Goal: Use online tool/utility: Utilize a website feature to perform a specific function

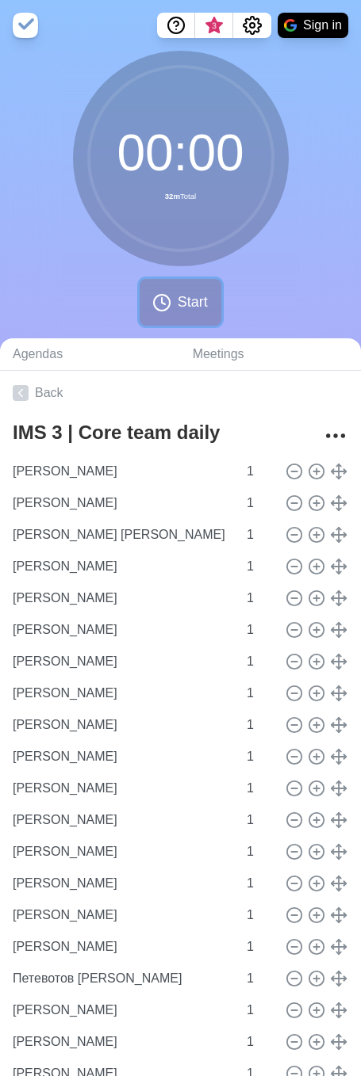
click at [151, 298] on button "Start" at bounding box center [180, 302] width 81 height 47
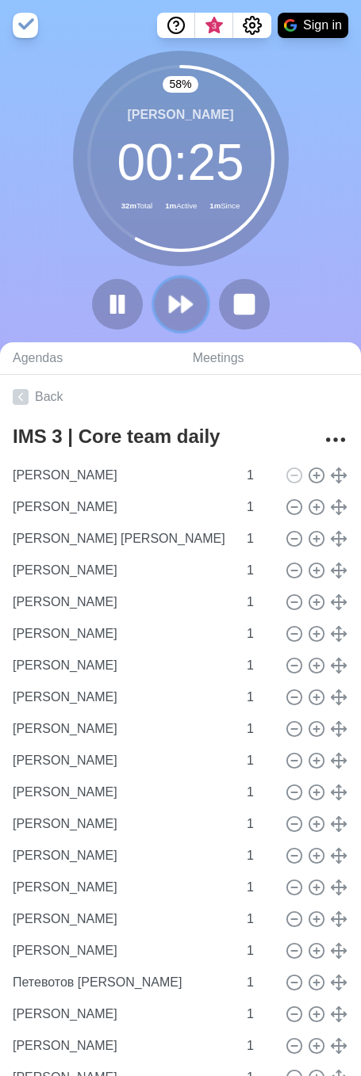
click at [189, 310] on icon at bounding box center [180, 304] width 27 height 27
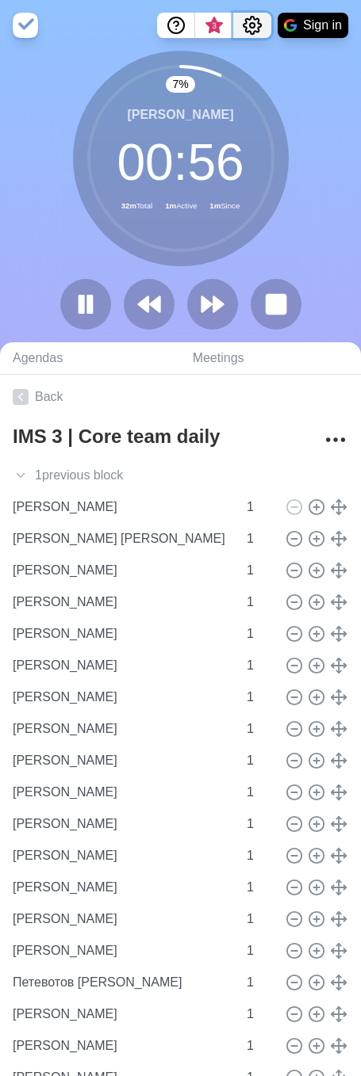
click at [243, 31] on icon "Settings" at bounding box center [252, 25] width 19 height 19
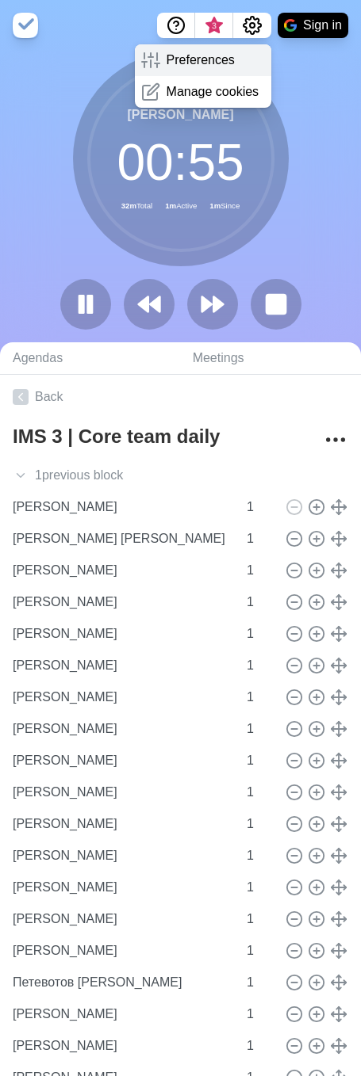
click at [211, 65] on p "Preferences" at bounding box center [200, 60] width 68 height 19
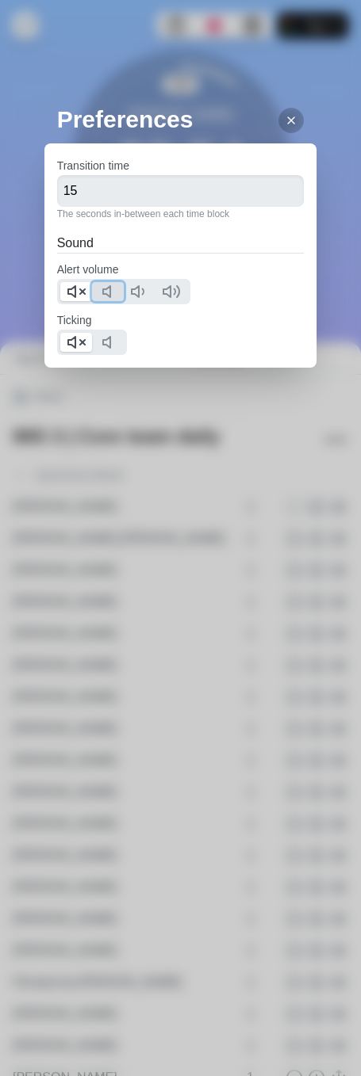
click at [103, 289] on polygon at bounding box center [106, 291] width 7 height 11
click at [77, 297] on icon at bounding box center [76, 291] width 19 height 19
click at [101, 333] on icon at bounding box center [110, 342] width 19 height 19
click at [75, 345] on polygon at bounding box center [71, 342] width 7 height 11
click at [285, 114] on icon at bounding box center [291, 120] width 13 height 13
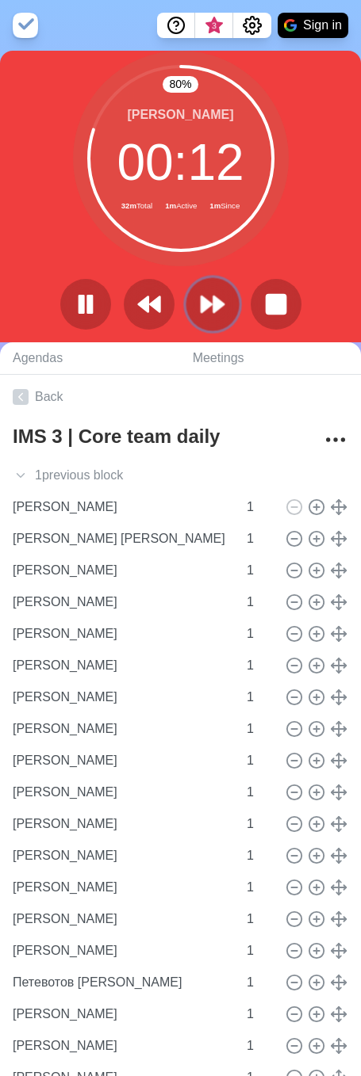
click at [218, 312] on icon at bounding box center [212, 304] width 27 height 27
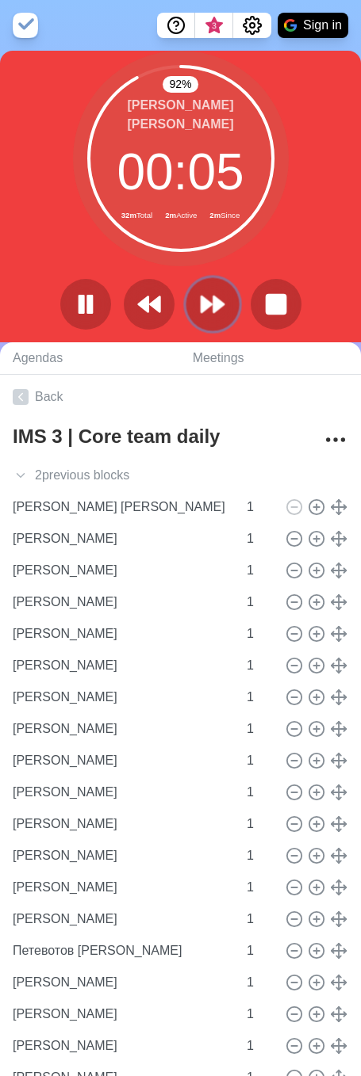
click at [206, 314] on icon at bounding box center [212, 304] width 27 height 27
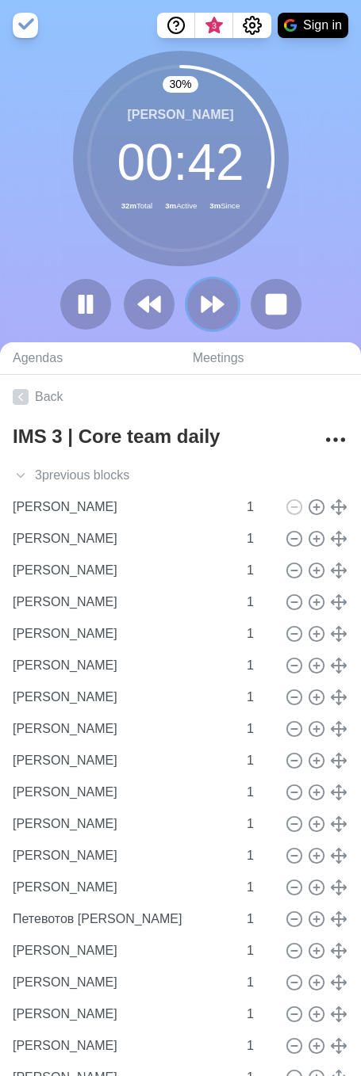
drag, startPoint x: 214, startPoint y: 315, endPoint x: 342, endPoint y: 319, distance: 127.7
click at [214, 315] on icon at bounding box center [212, 304] width 25 height 25
click at [206, 312] on icon at bounding box center [212, 304] width 27 height 27
click at [220, 296] on icon at bounding box center [212, 304] width 27 height 27
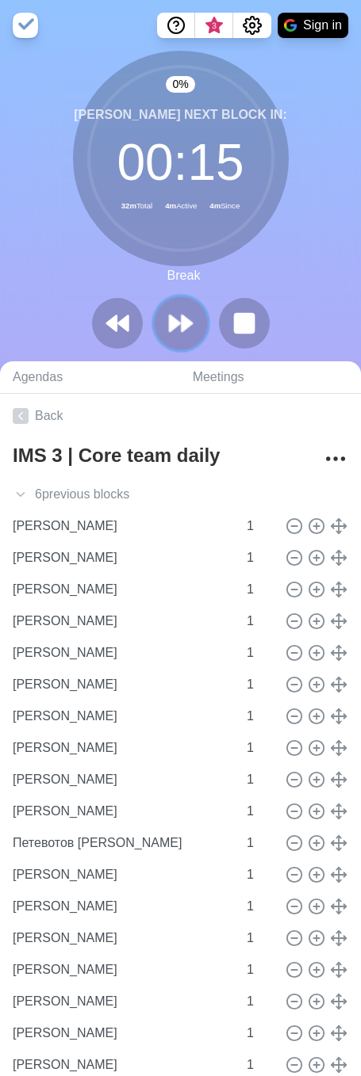
click at [187, 327] on polygon at bounding box center [187, 323] width 10 height 16
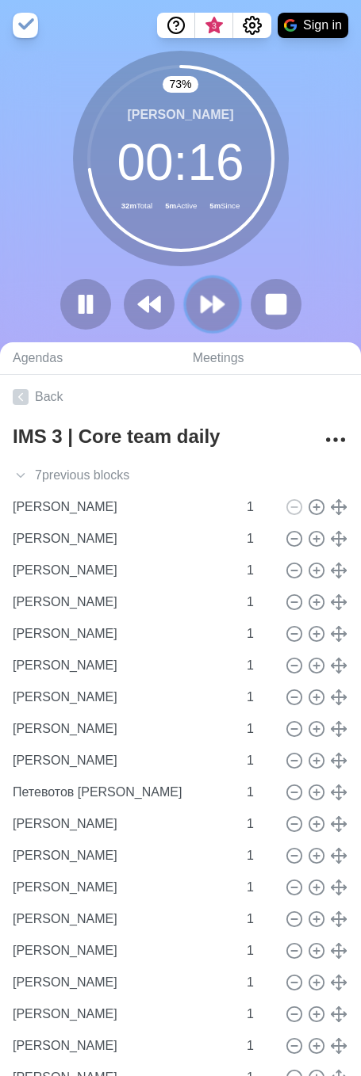
click at [218, 292] on icon at bounding box center [212, 304] width 27 height 27
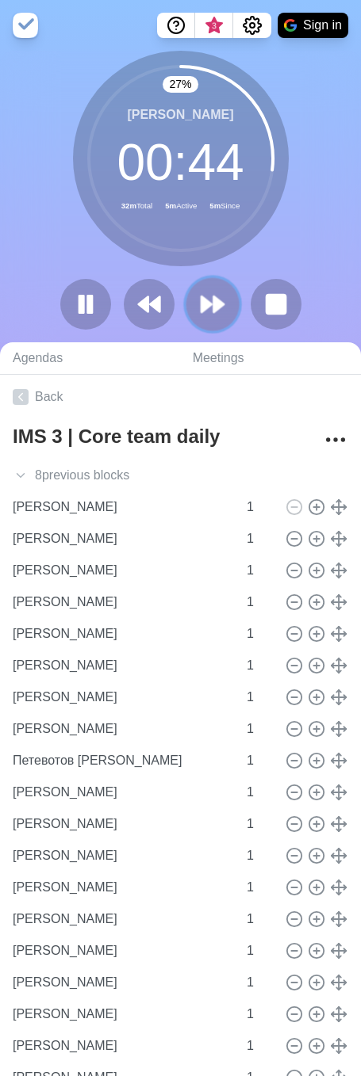
click at [220, 308] on polygon at bounding box center [218, 304] width 10 height 16
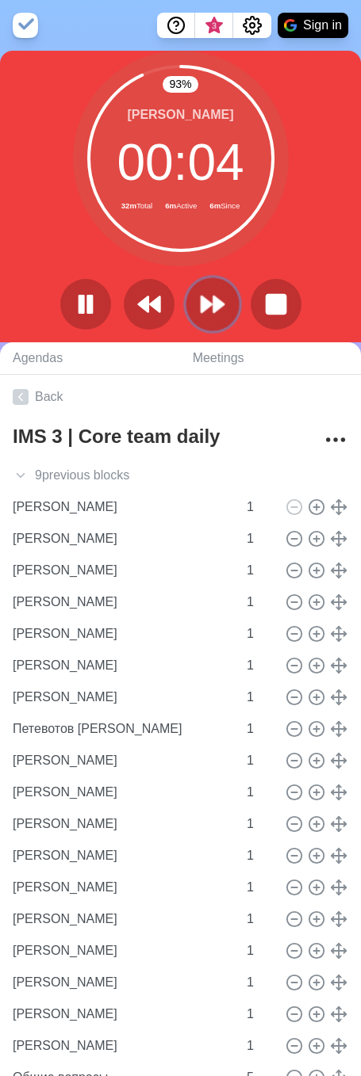
click at [224, 303] on icon at bounding box center [212, 304] width 27 height 27
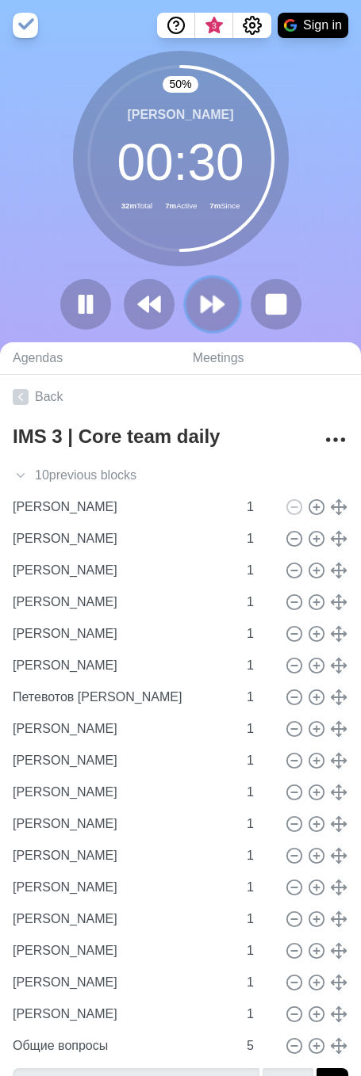
click at [201, 289] on button at bounding box center [211, 303] width 53 height 53
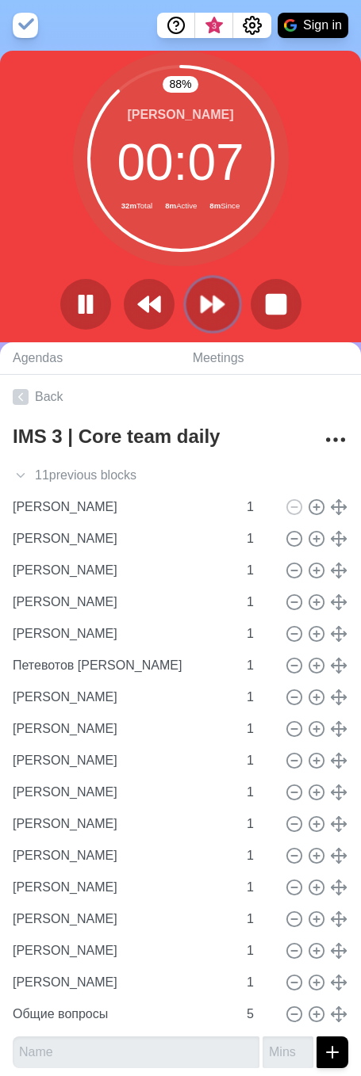
click at [209, 317] on icon at bounding box center [212, 304] width 27 height 27
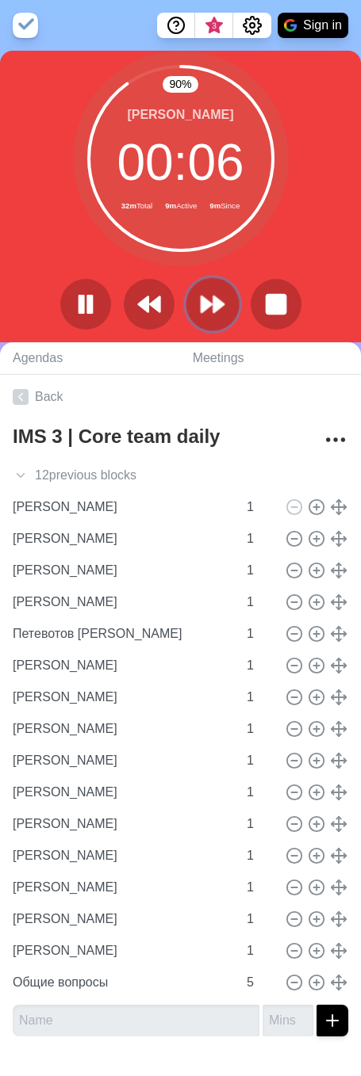
click at [224, 290] on button at bounding box center [211, 303] width 53 height 53
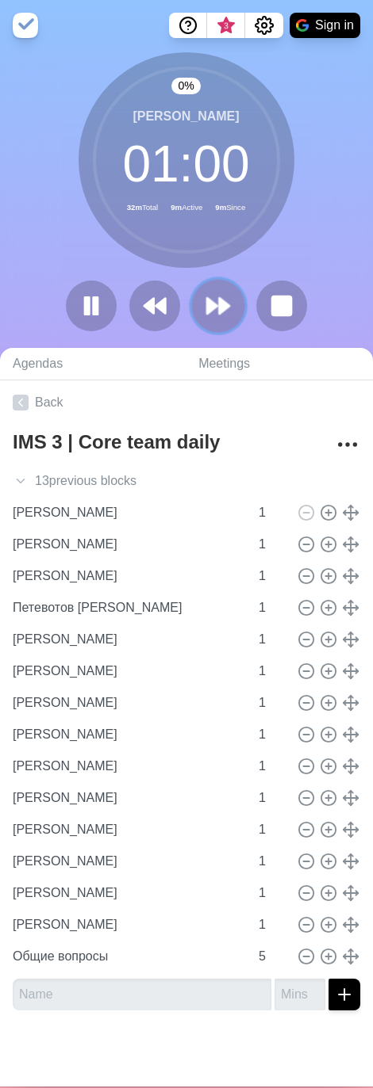
click at [222, 293] on icon at bounding box center [217, 305] width 27 height 27
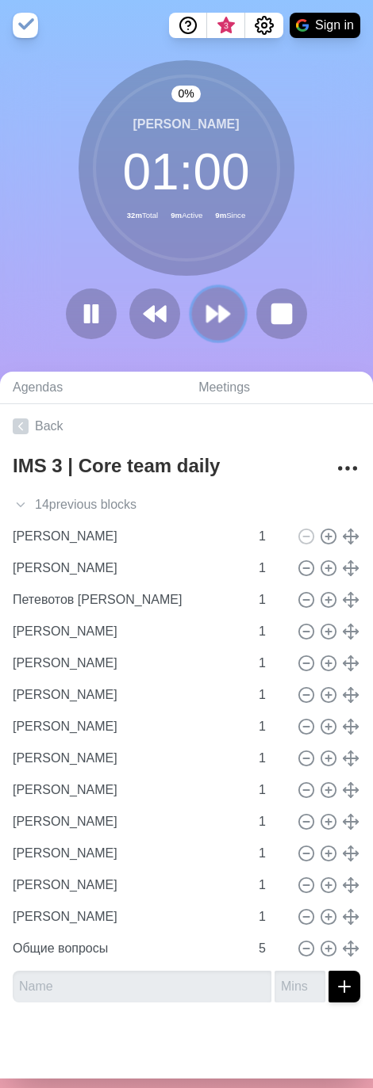
click at [222, 293] on button at bounding box center [217, 314] width 53 height 53
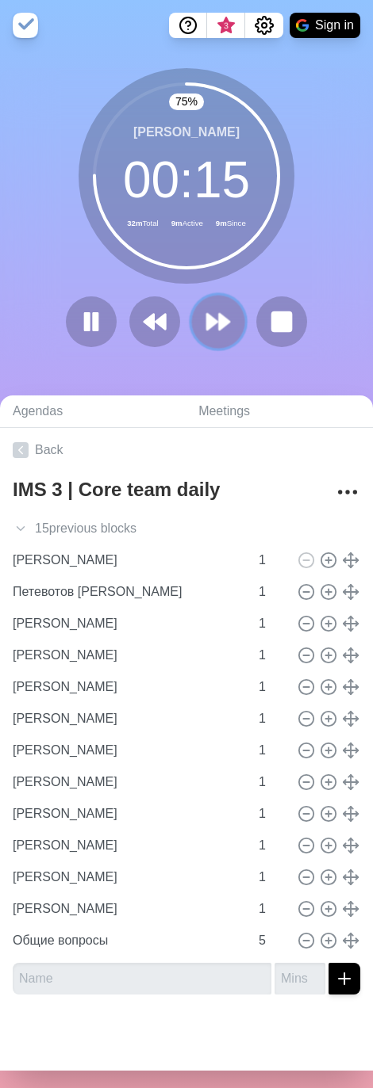
click at [211, 316] on icon at bounding box center [217, 321] width 27 height 27
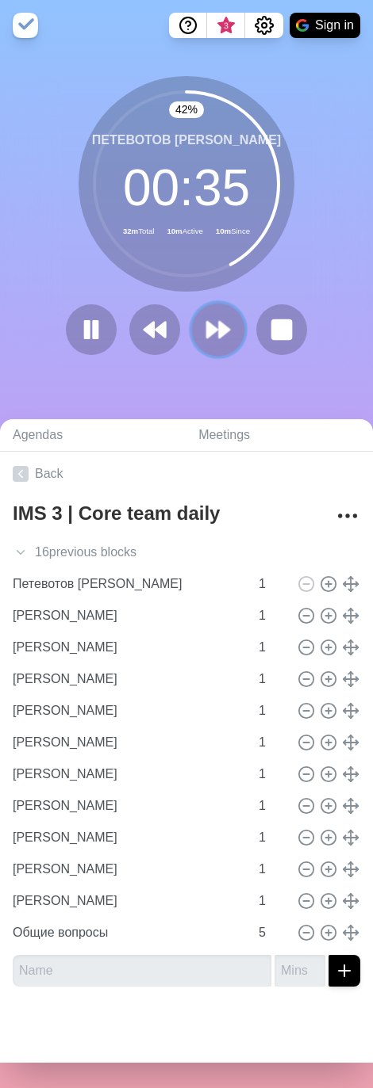
click at [207, 334] on polygon at bounding box center [212, 330] width 10 height 16
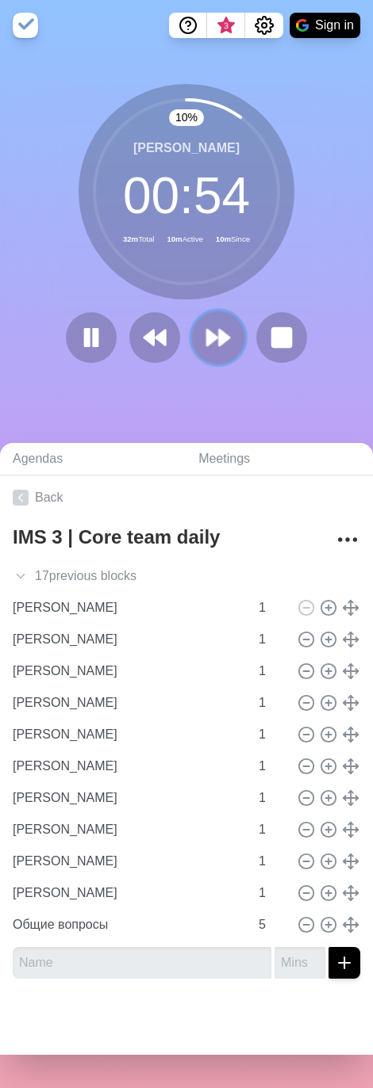
click at [219, 331] on polygon at bounding box center [224, 338] width 10 height 16
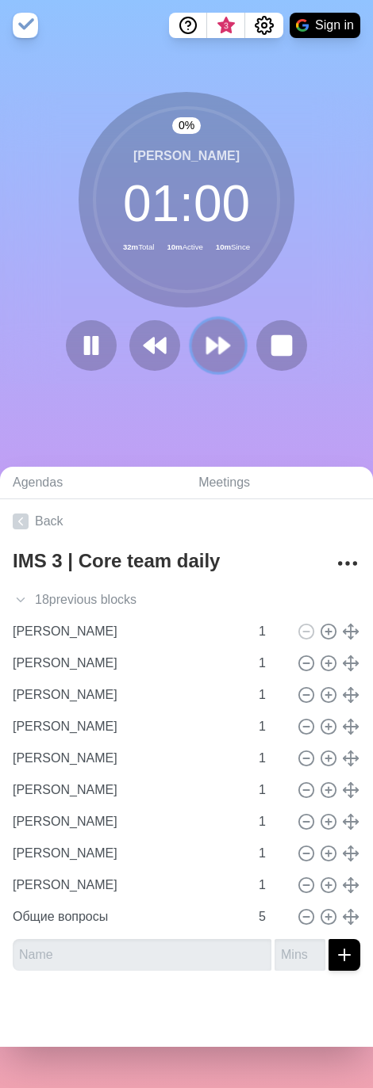
click at [212, 331] on button at bounding box center [217, 345] width 53 height 53
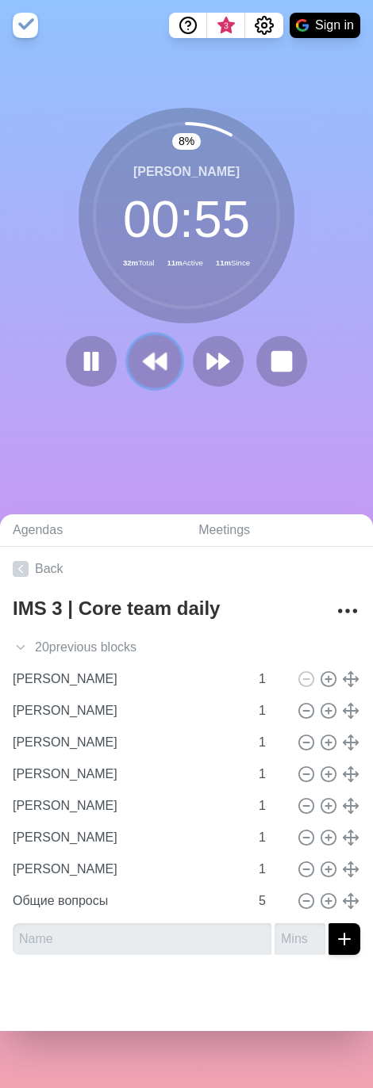
click at [152, 374] on icon at bounding box center [154, 361] width 27 height 27
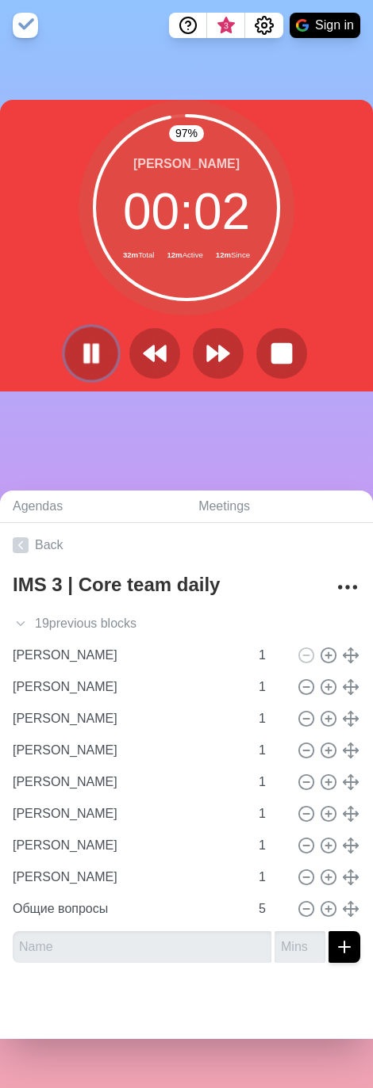
click at [68, 352] on button at bounding box center [90, 353] width 53 height 53
click at [68, 352] on button at bounding box center [91, 353] width 51 height 51
click at [210, 350] on icon at bounding box center [217, 353] width 27 height 27
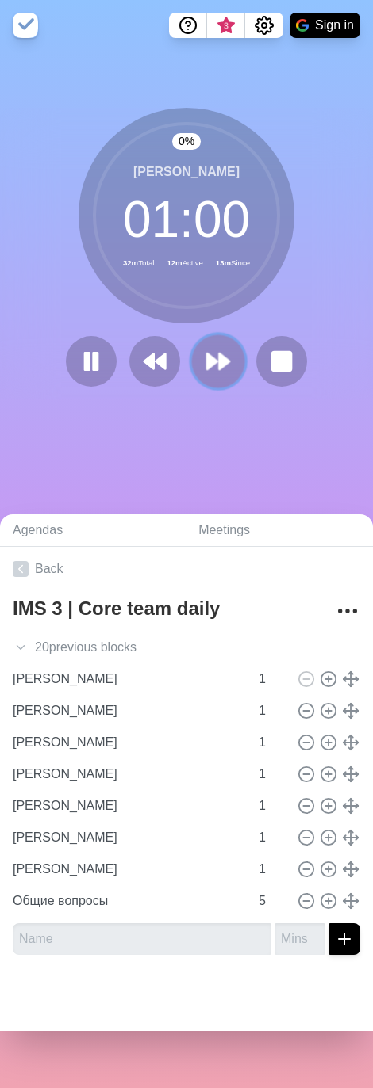
click at [210, 350] on icon at bounding box center [217, 361] width 27 height 27
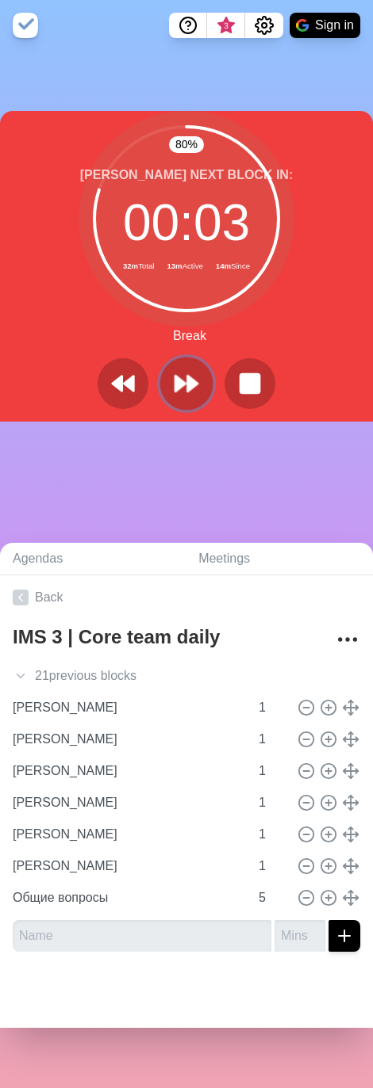
click at [175, 388] on polygon at bounding box center [180, 384] width 10 height 16
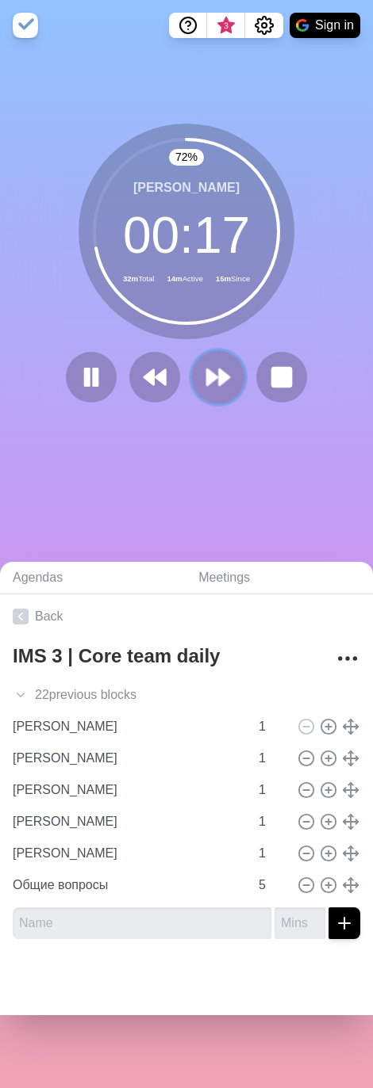
click at [228, 381] on button at bounding box center [217, 377] width 53 height 53
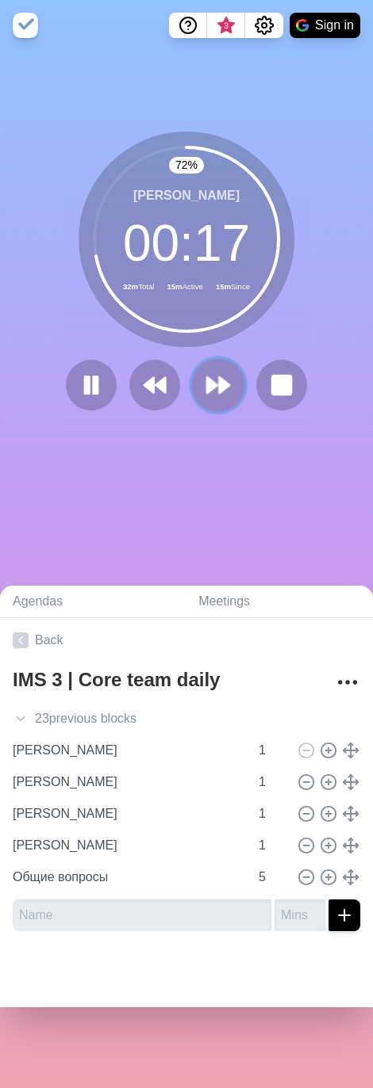
click at [219, 380] on polygon at bounding box center [224, 385] width 10 height 16
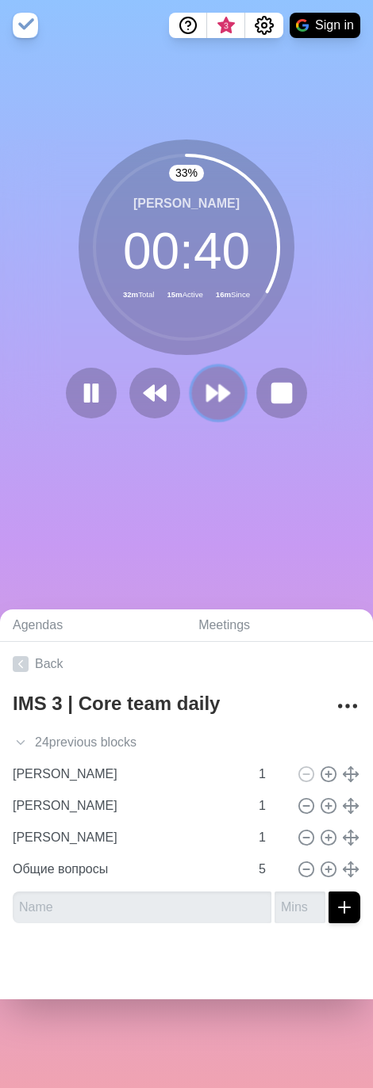
click at [220, 370] on button at bounding box center [217, 393] width 53 height 53
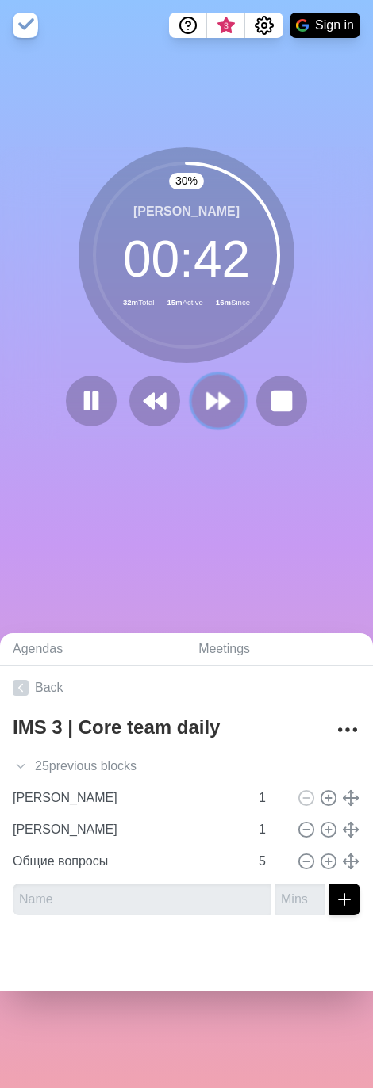
click at [210, 380] on button at bounding box center [217, 401] width 53 height 53
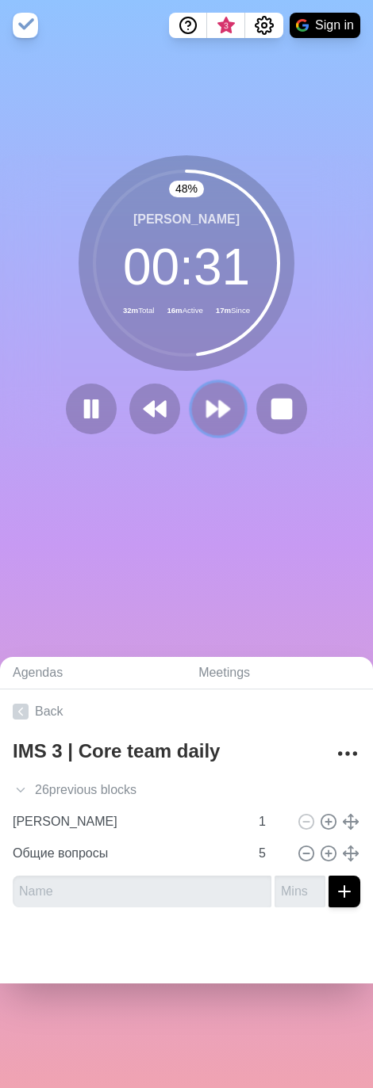
click at [222, 407] on polygon at bounding box center [224, 409] width 10 height 16
